Goal: Find specific page/section: Find specific page/section

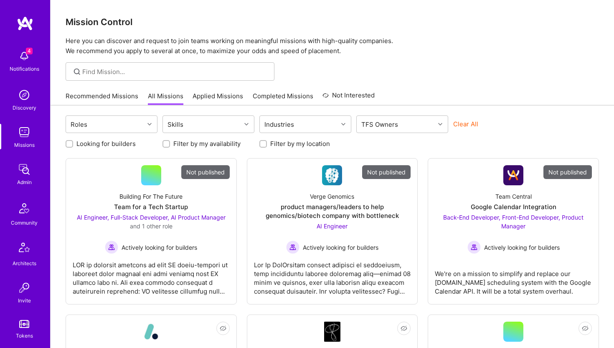
scroll to position [186, 0]
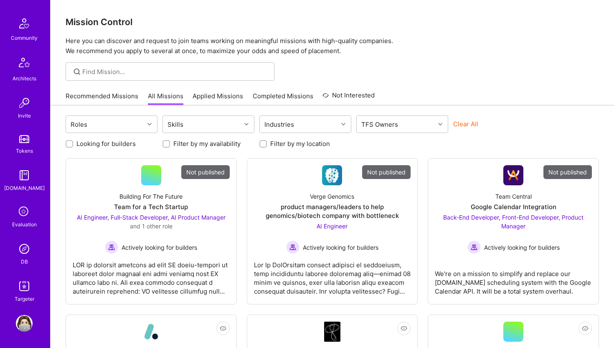
click at [23, 249] on img at bounding box center [24, 248] width 17 height 17
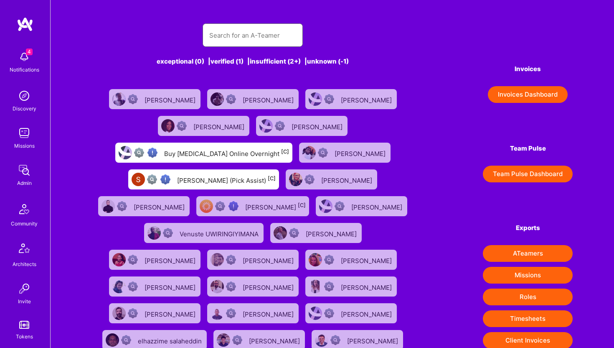
click at [235, 33] on input "text" at bounding box center [252, 35] width 87 height 21
paste input "https://platform.a.team/marianpaulsichitiu"
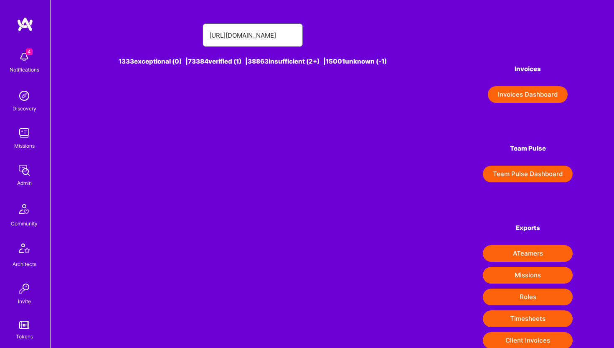
type input "https://platform.a.team/marianpaulsichitiu"
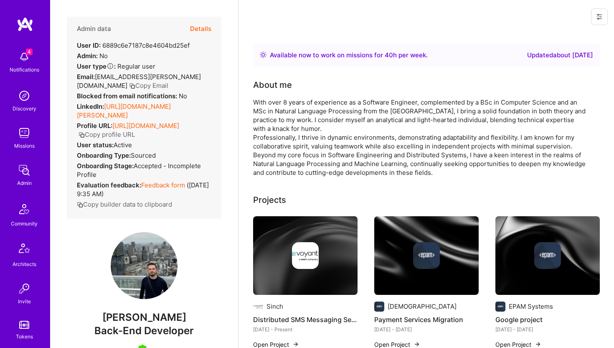
click at [200, 29] on button "Details" at bounding box center [200, 29] width 21 height 24
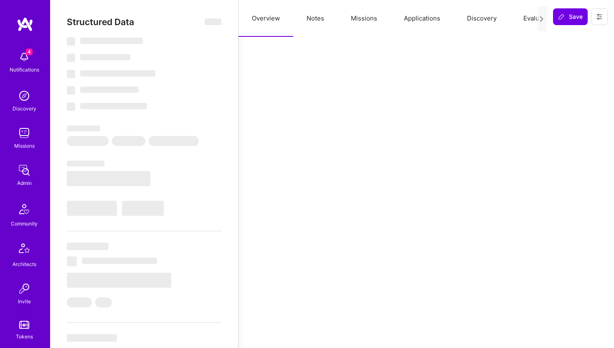
click at [541, 19] on icon at bounding box center [542, 19] width 6 height 6
select select "Right Now"
select select "5"
select select "7"
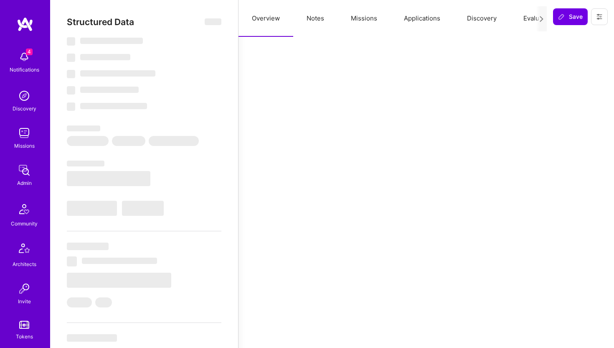
select select "7"
select select "RO"
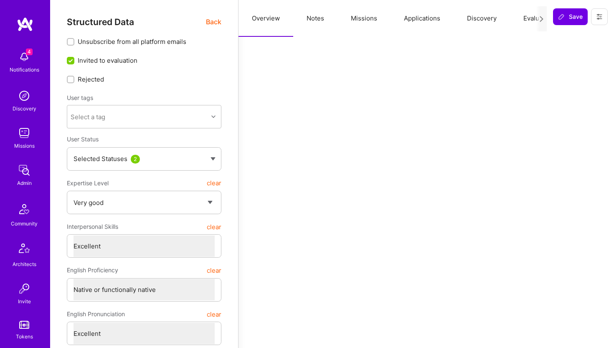
click at [541, 18] on icon at bounding box center [542, 19] width 6 height 6
click at [540, 19] on icon at bounding box center [542, 19] width 6 height 6
click at [542, 18] on icon at bounding box center [542, 19] width 6 height 6
click at [346, 19] on button "Missions" at bounding box center [344, 18] width 53 height 37
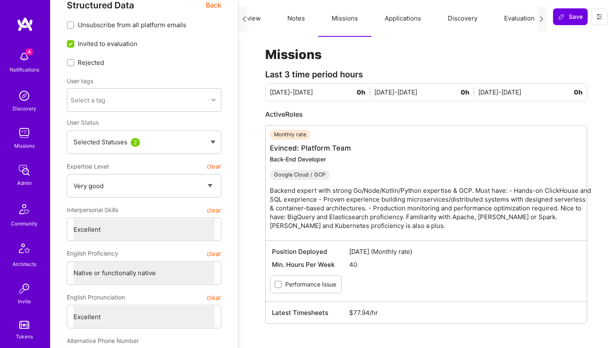
scroll to position [17, 0]
click at [322, 148] on link "Evinced: Platform Team" at bounding box center [310, 147] width 81 height 8
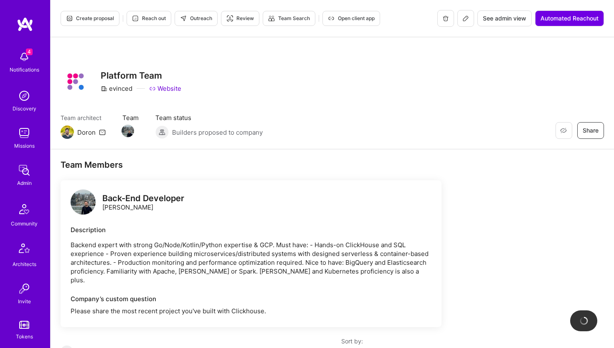
click at [501, 22] on span "See admin view" at bounding box center [504, 18] width 43 height 8
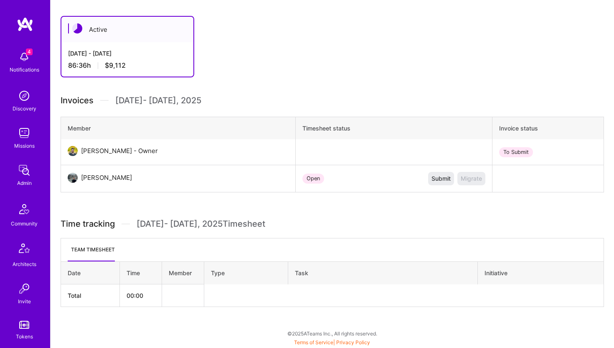
scroll to position [186, 0]
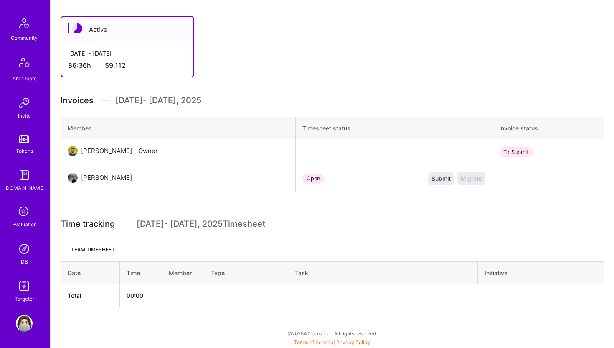
click at [24, 254] on img at bounding box center [24, 248] width 17 height 17
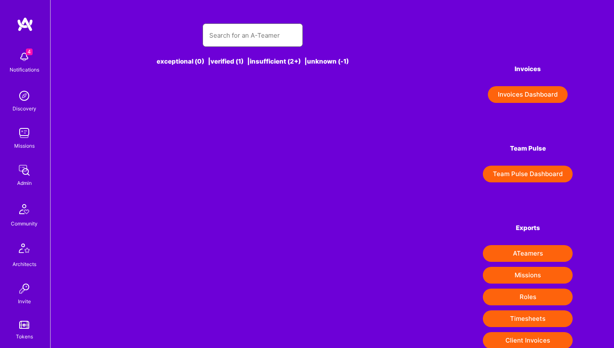
click at [241, 30] on input "text" at bounding box center [252, 35] width 87 height 21
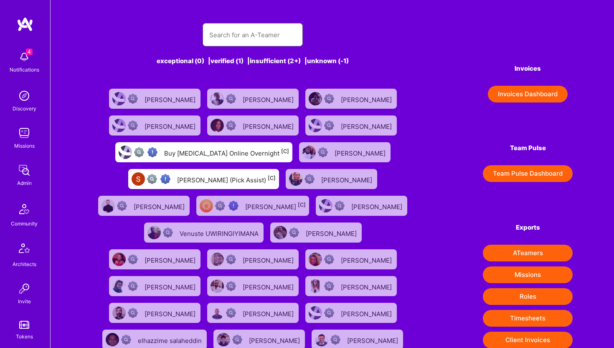
paste input "https://platform.a.team/christiansiles"
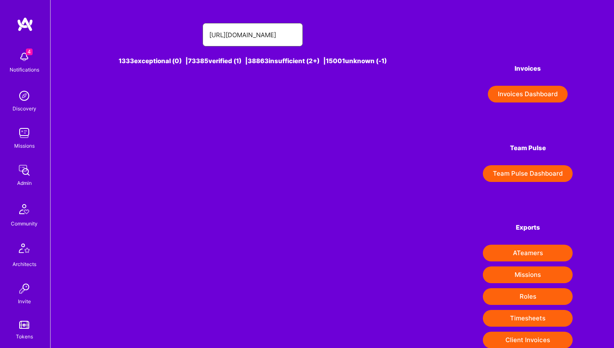
type input "https://platform.a.team/christiansiles"
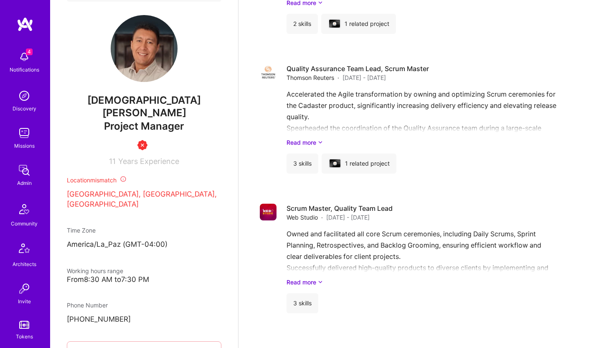
scroll to position [186, 0]
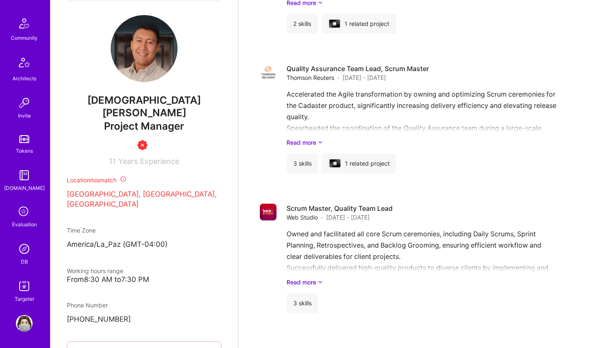
click at [27, 255] on img at bounding box center [24, 248] width 17 height 17
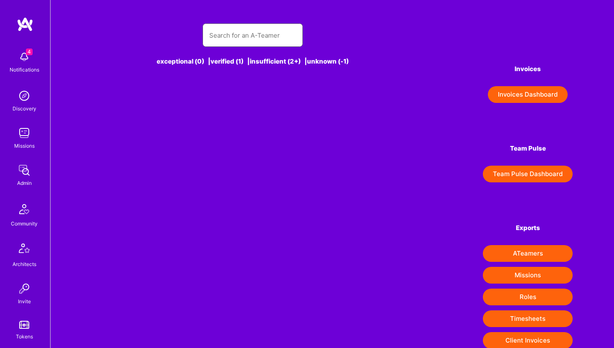
click at [270, 35] on input "text" at bounding box center [252, 35] width 87 height 21
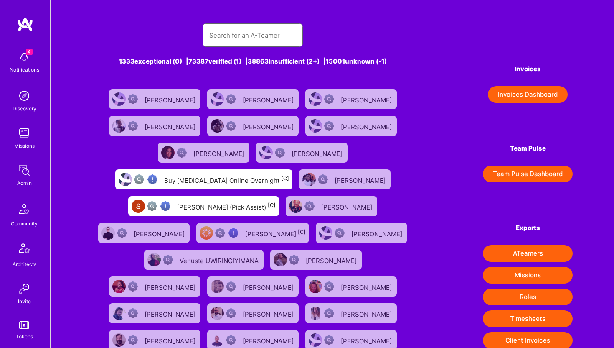
paste input "https://platform.a.team/kirilralinovski"
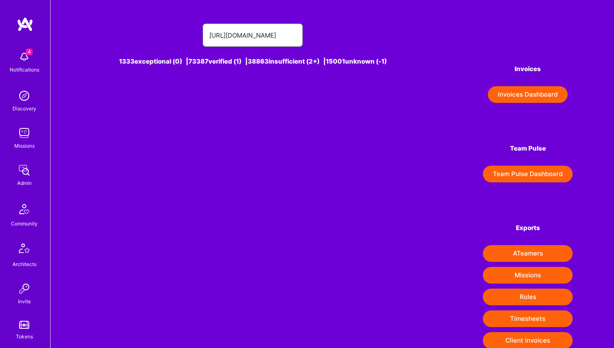
type input "https://platform.a.team/kirilralinovski"
